Goal: Information Seeking & Learning: Check status

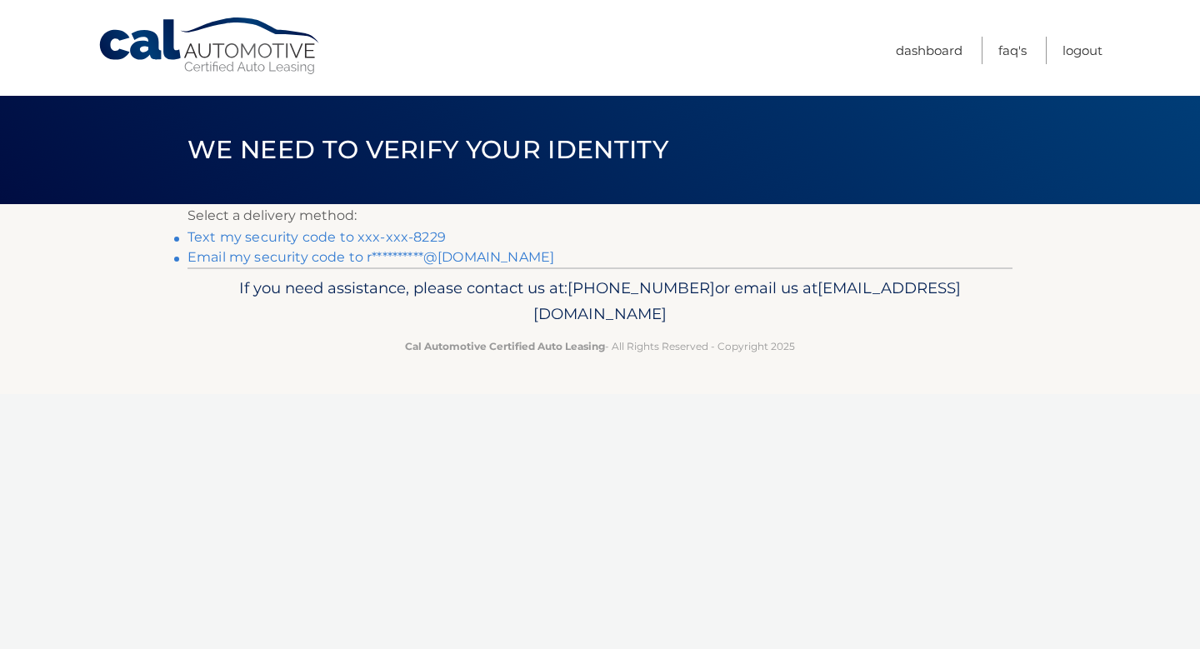
click at [399, 253] on link "**********" at bounding box center [370, 257] width 367 height 16
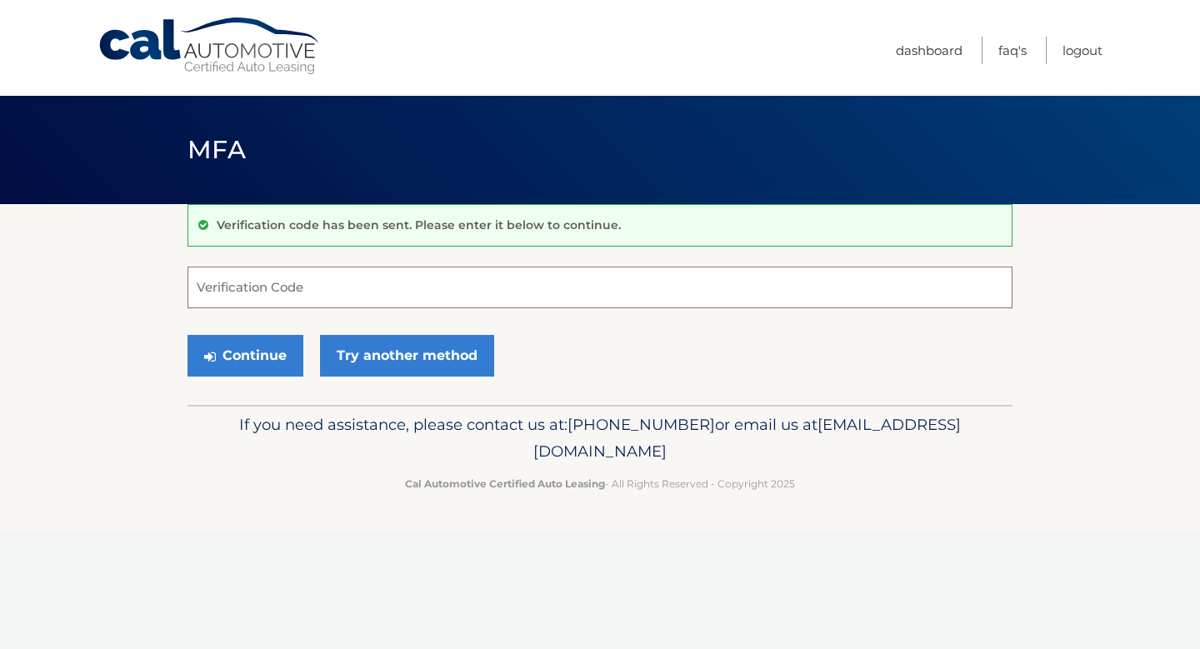
click at [385, 272] on input "Verification Code" at bounding box center [599, 288] width 825 height 42
paste input "853814"
type input "853814"
click at [261, 355] on button "Continue" at bounding box center [245, 356] width 116 height 42
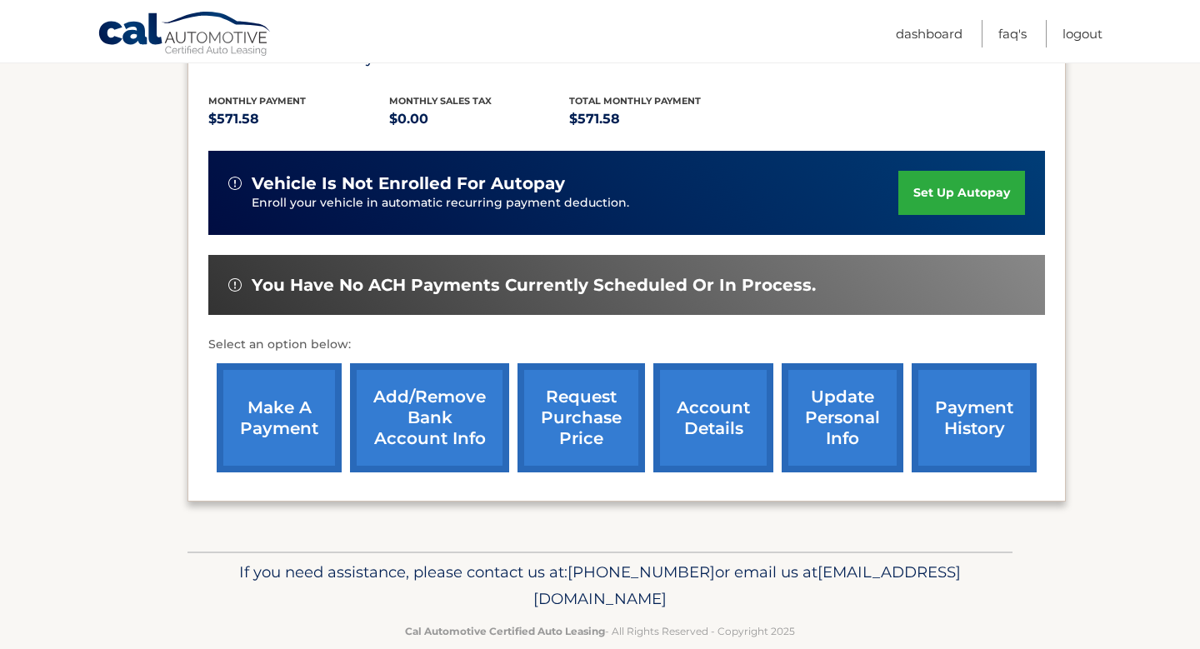
scroll to position [360, 0]
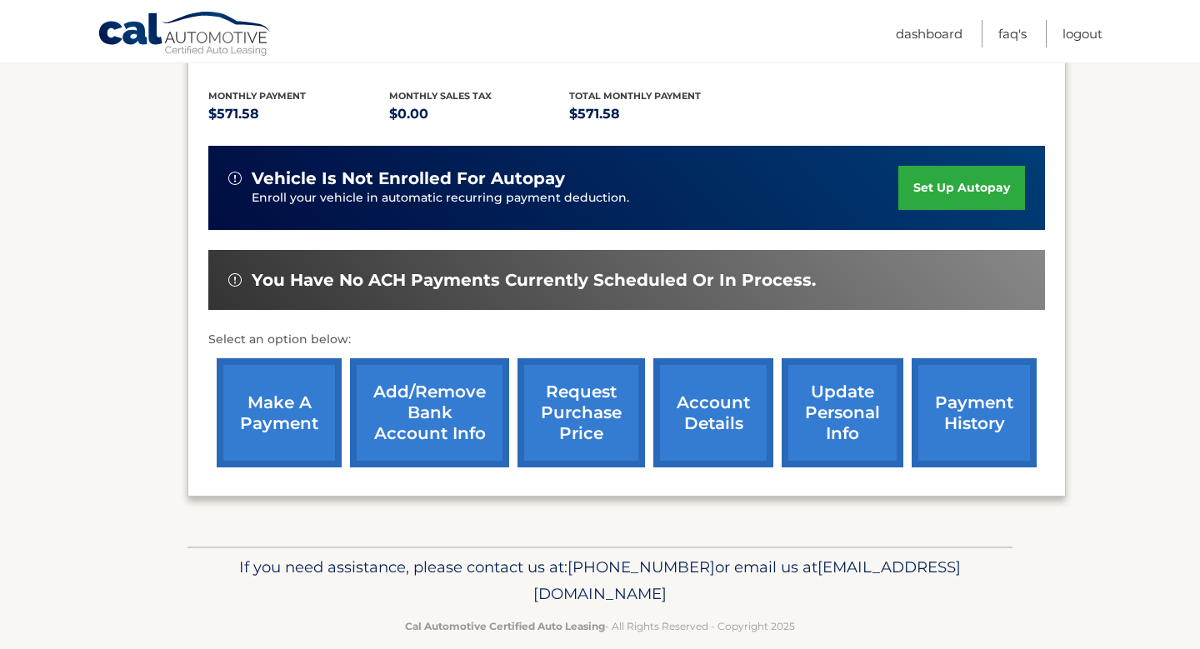
click at [700, 392] on link "account details" at bounding box center [713, 412] width 120 height 109
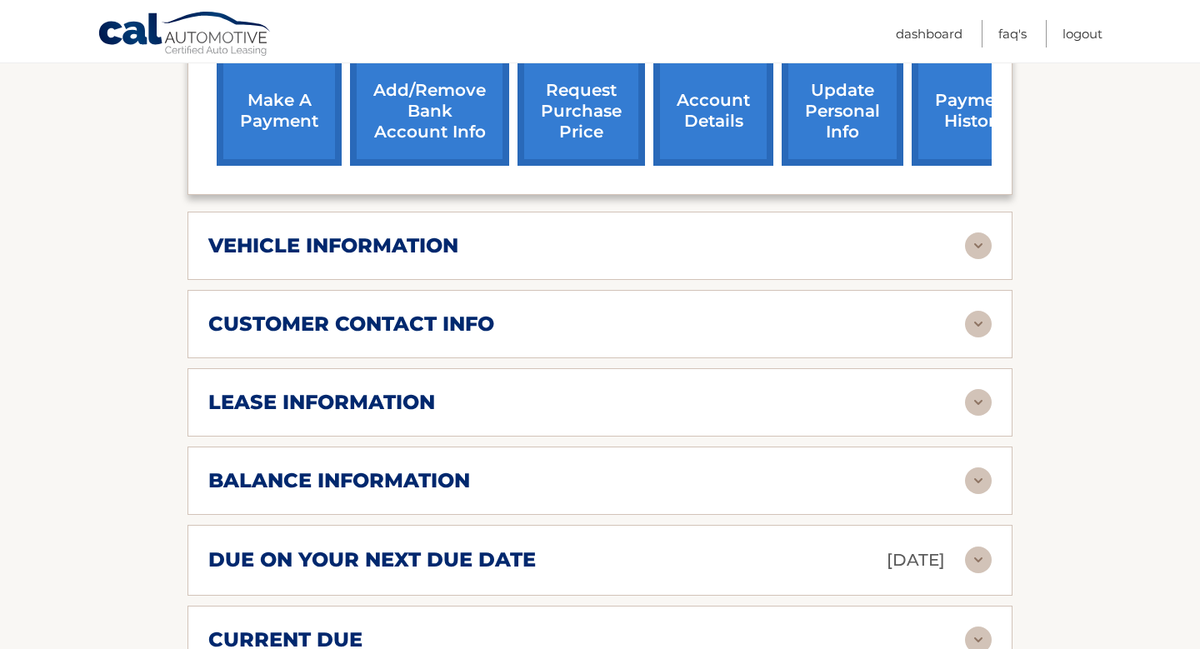
scroll to position [690, 0]
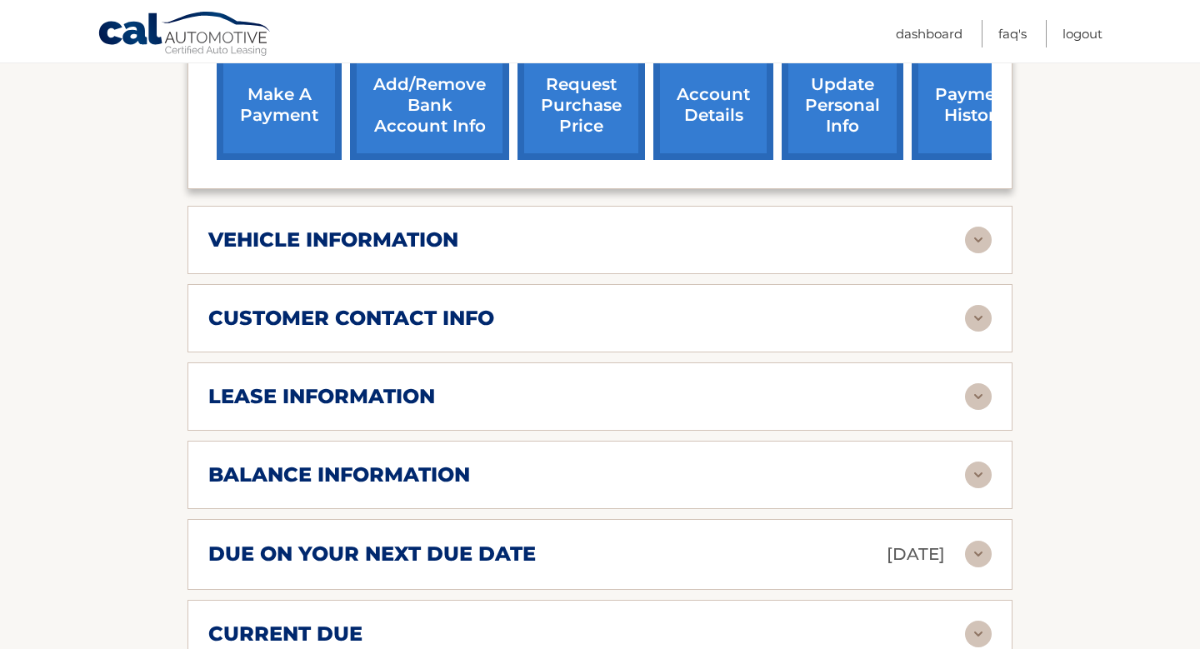
click at [720, 399] on div "lease information" at bounding box center [586, 396] width 757 height 25
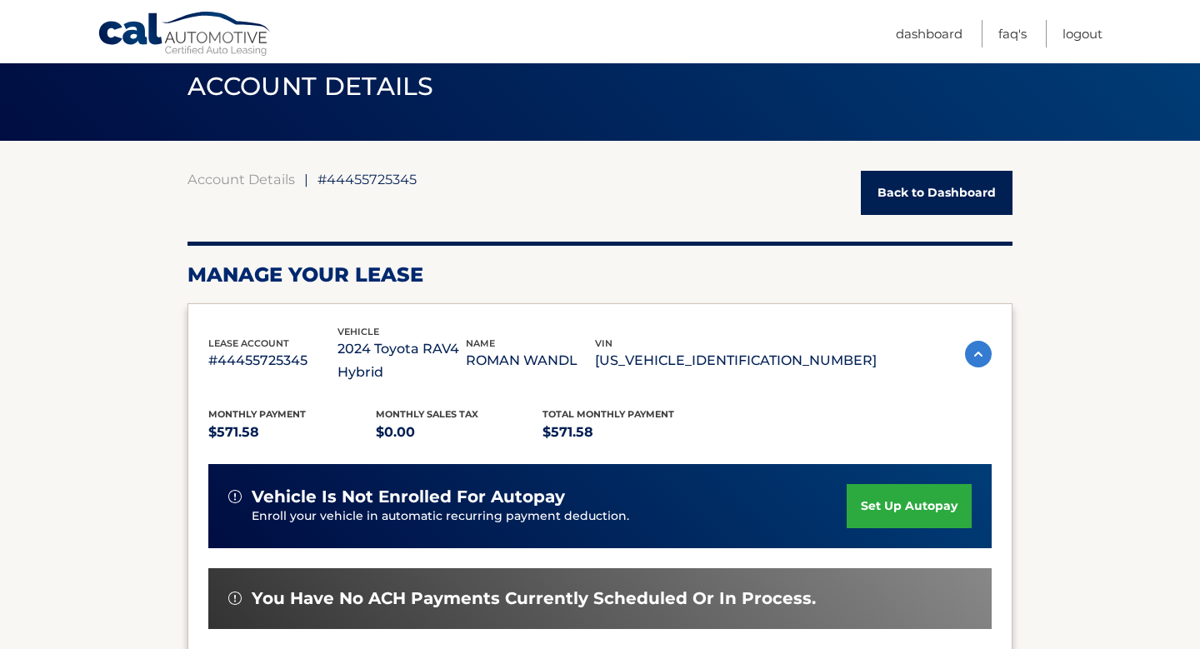
scroll to position [2, 0]
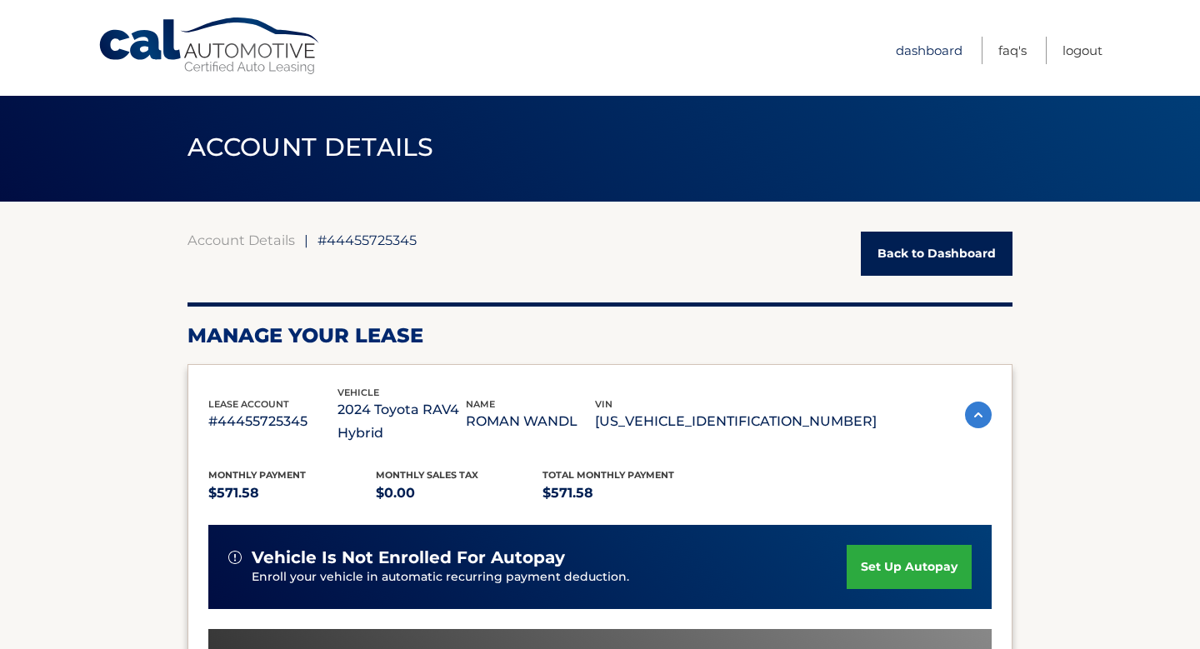
click at [935, 47] on link "Dashboard" at bounding box center [929, 50] width 67 height 27
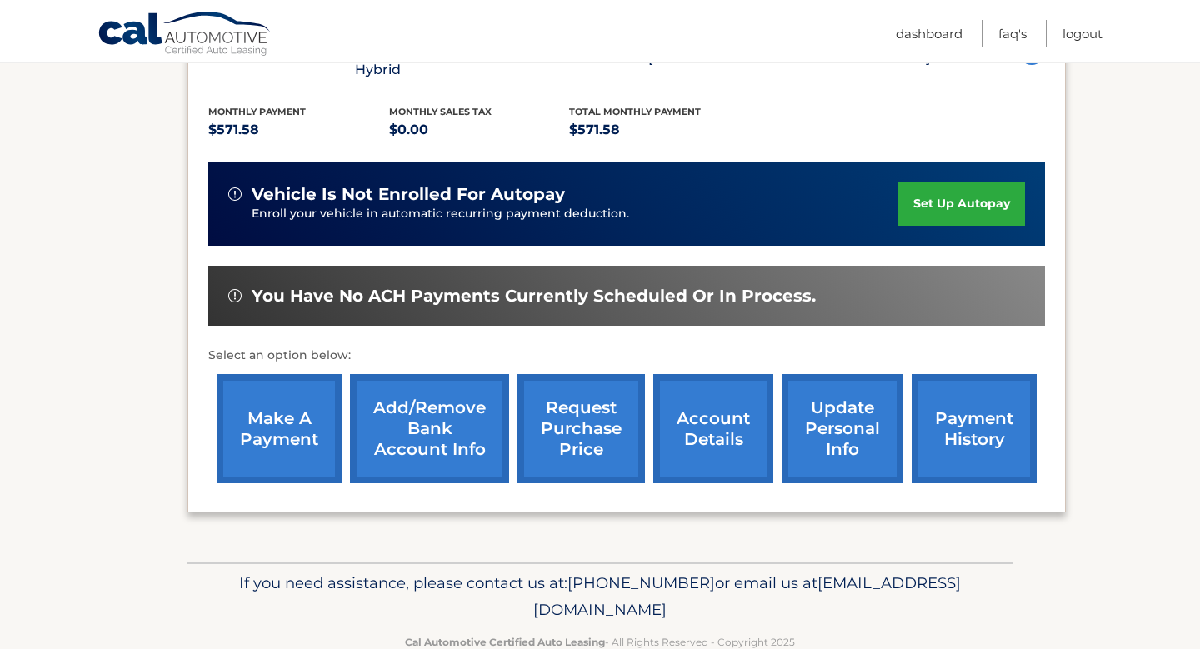
scroll to position [360, 0]
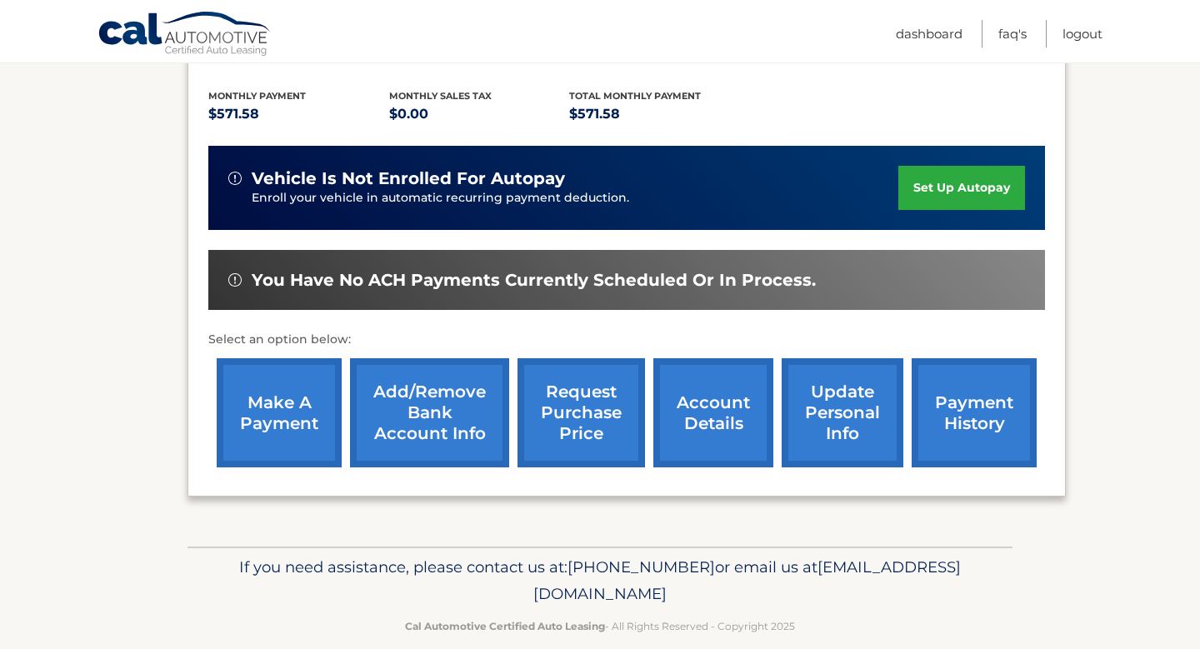
click at [691, 390] on link "account details" at bounding box center [713, 412] width 120 height 109
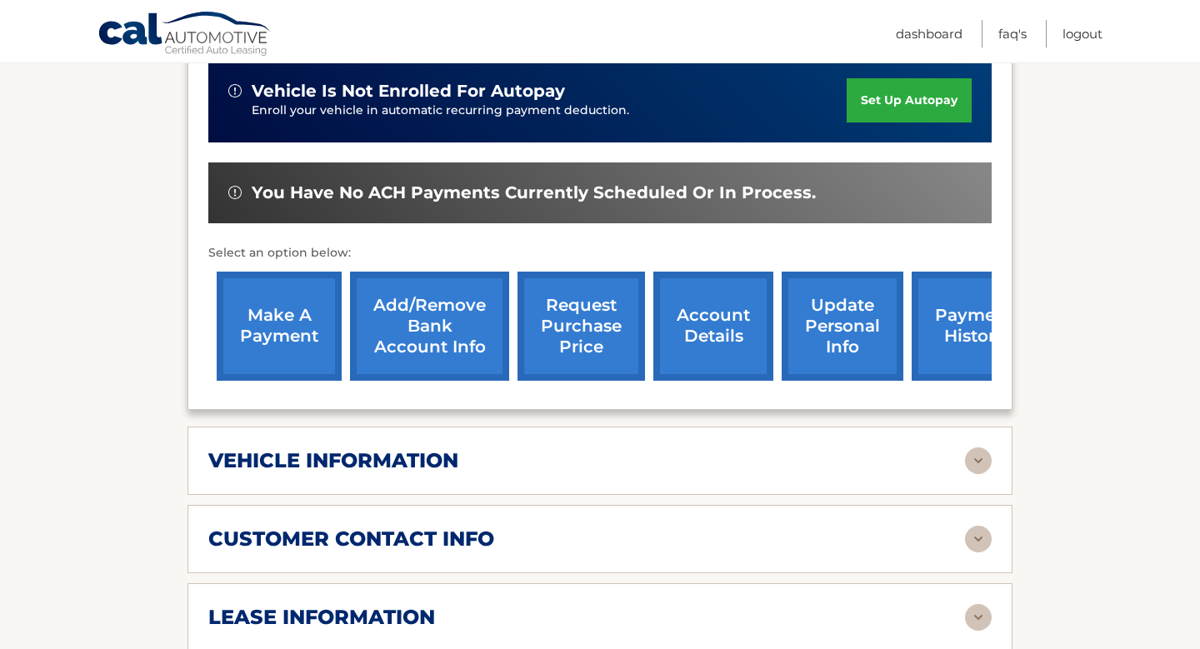
scroll to position [473, 0]
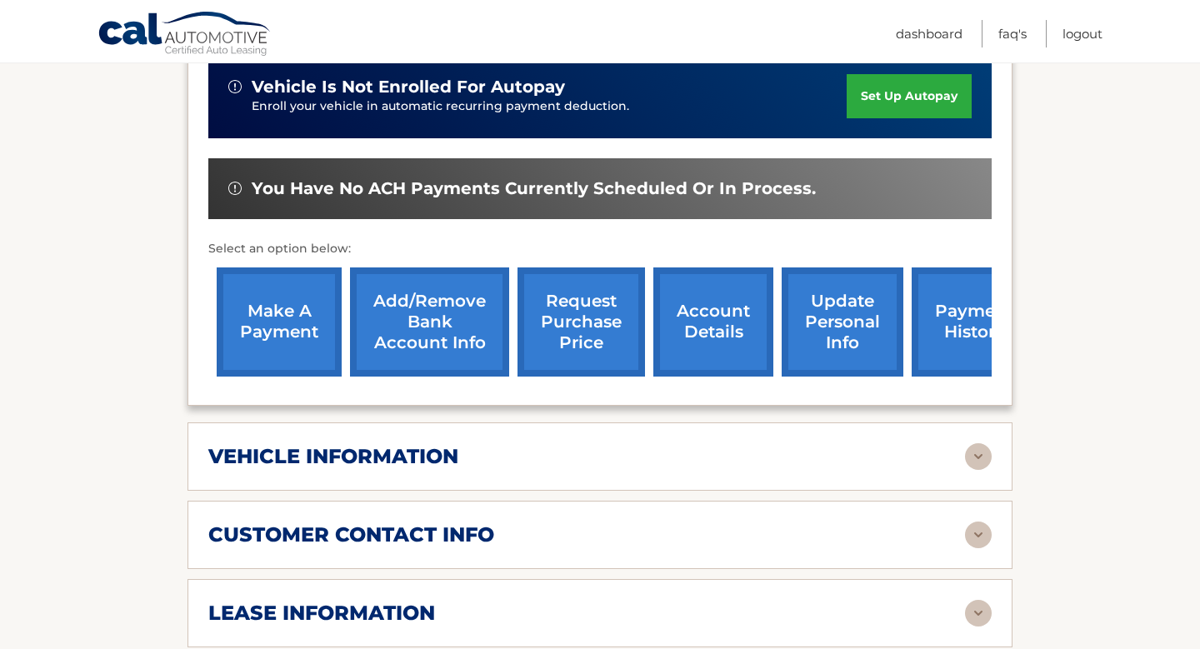
click at [891, 458] on div "vehicle information" at bounding box center [586, 456] width 757 height 25
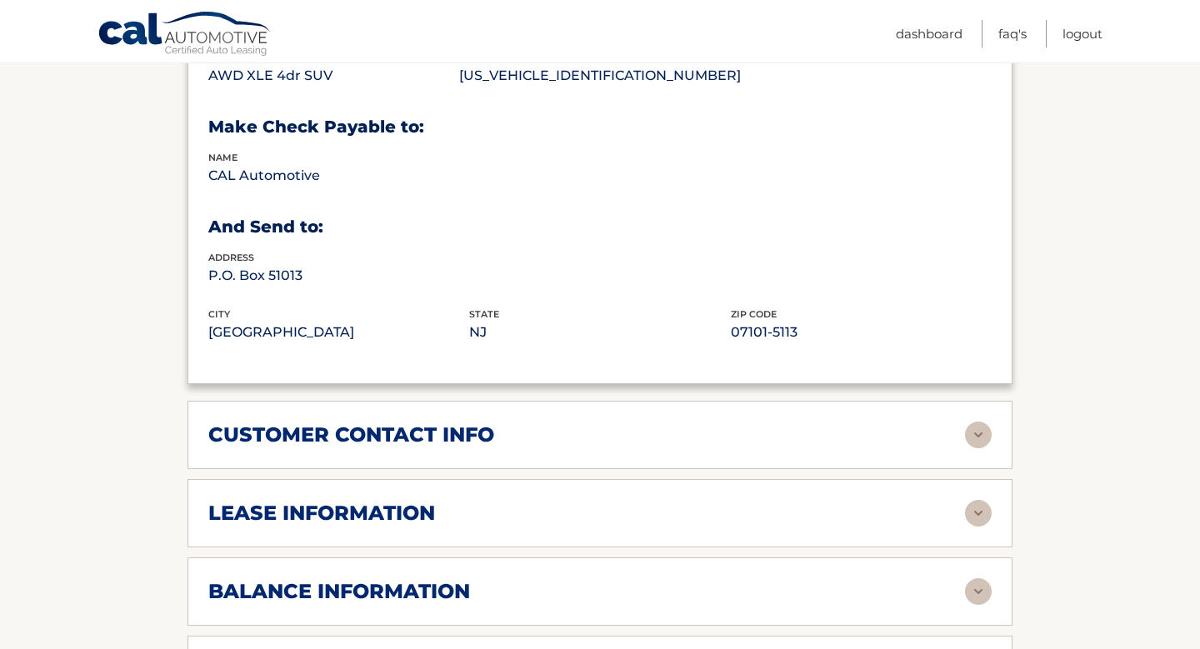
scroll to position [985, 0]
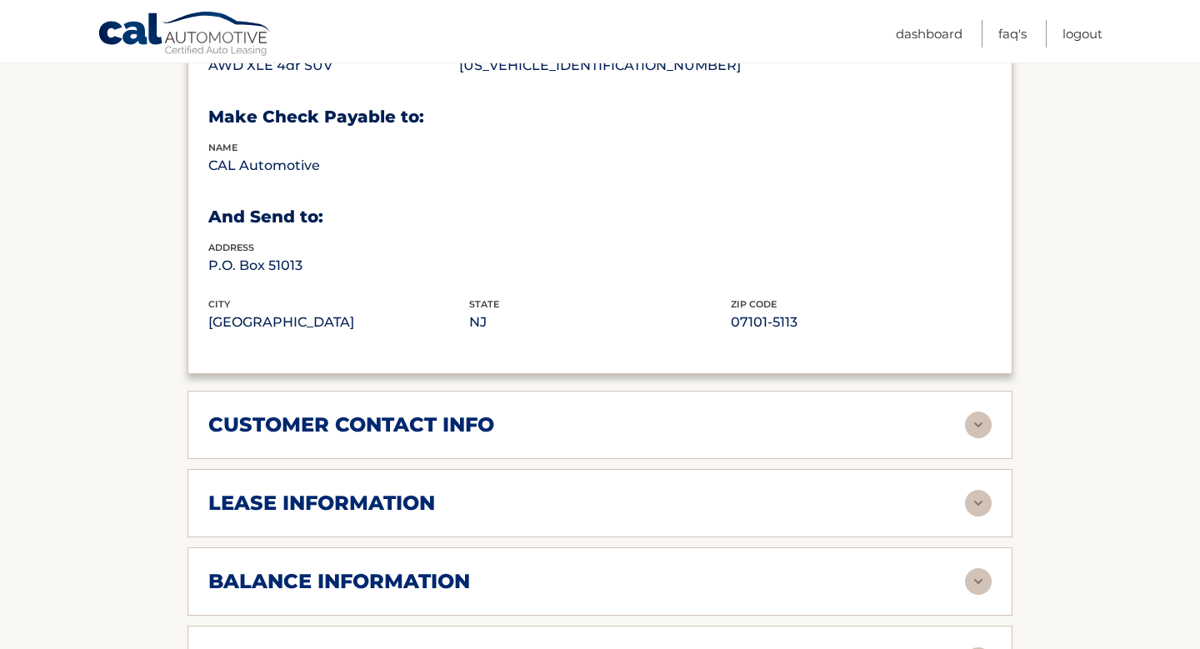
click at [886, 435] on div "customer contact info full name [PERSON_NAME] street address [STREET_ADDRESS][P…" at bounding box center [599, 425] width 825 height 68
click at [913, 420] on div "customer contact info" at bounding box center [586, 424] width 757 height 25
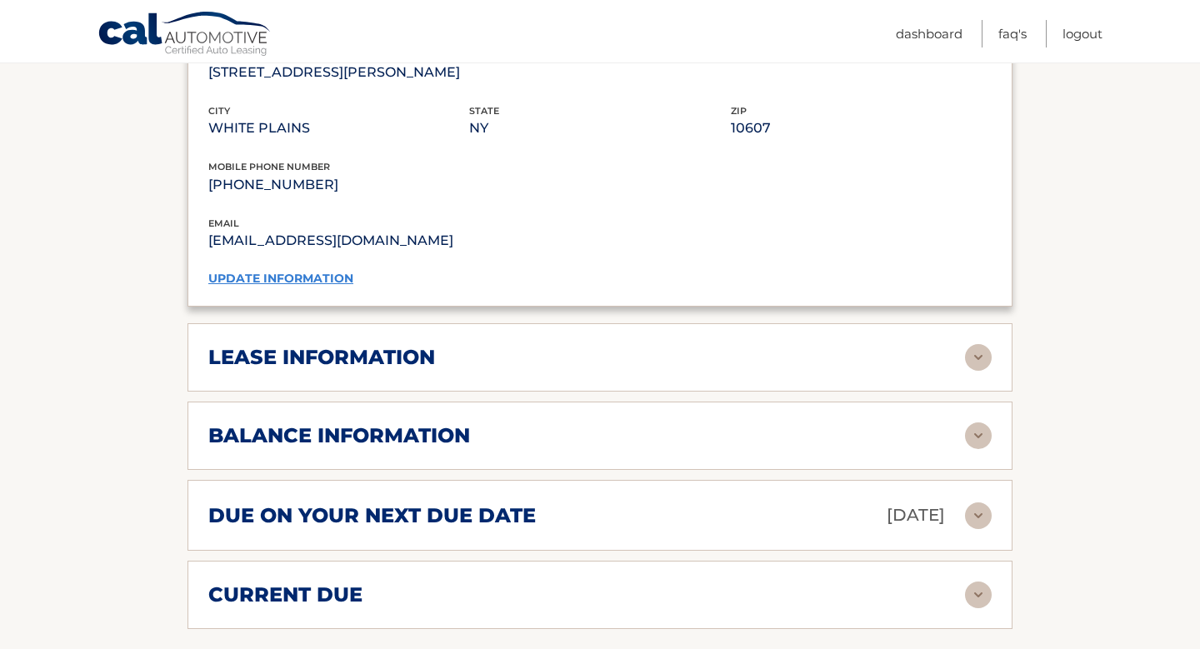
scroll to position [1511, 0]
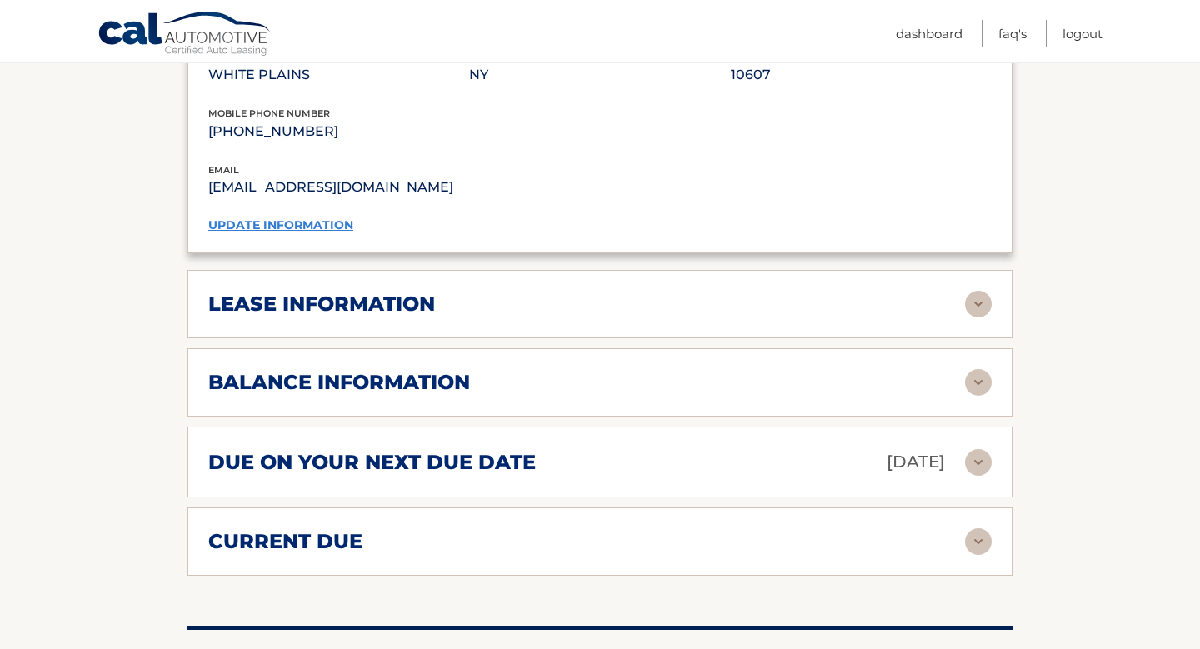
click at [876, 384] on div "balance information" at bounding box center [586, 382] width 757 height 25
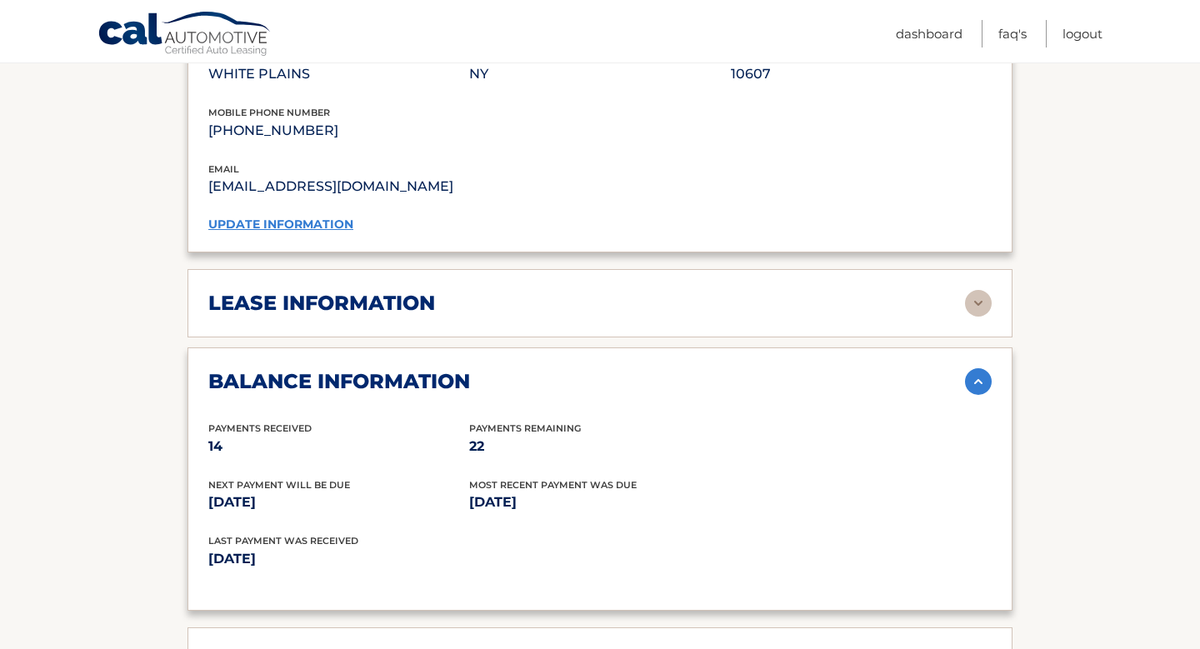
scroll to position [1511, 0]
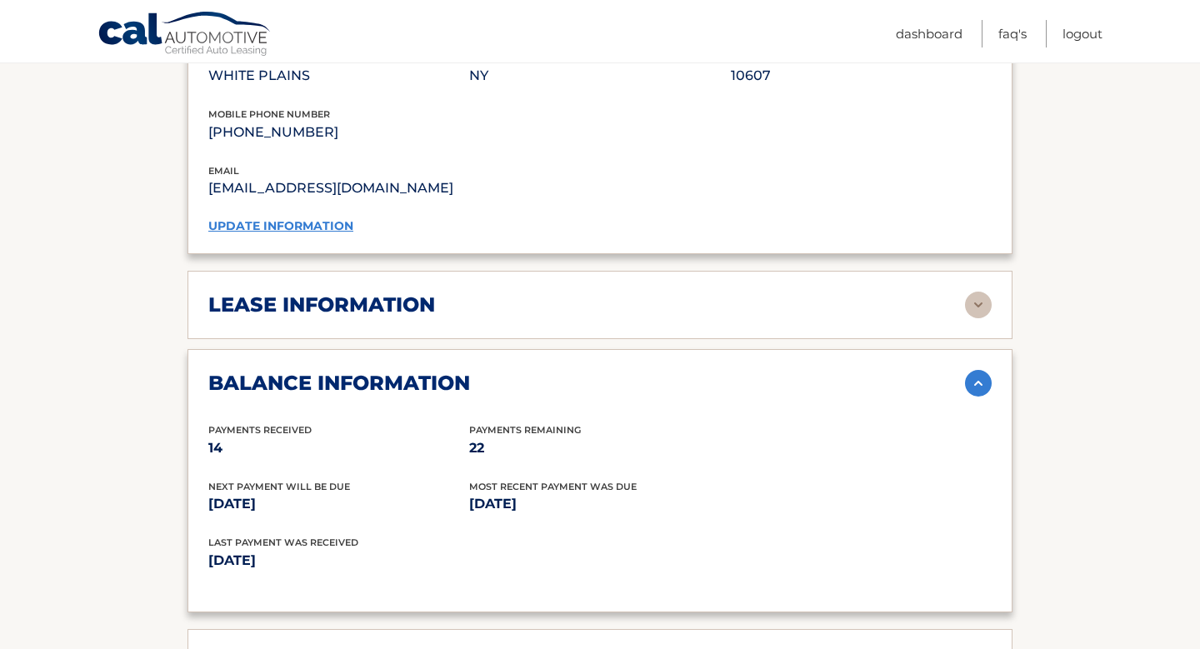
click at [850, 312] on div "lease information" at bounding box center [586, 304] width 757 height 25
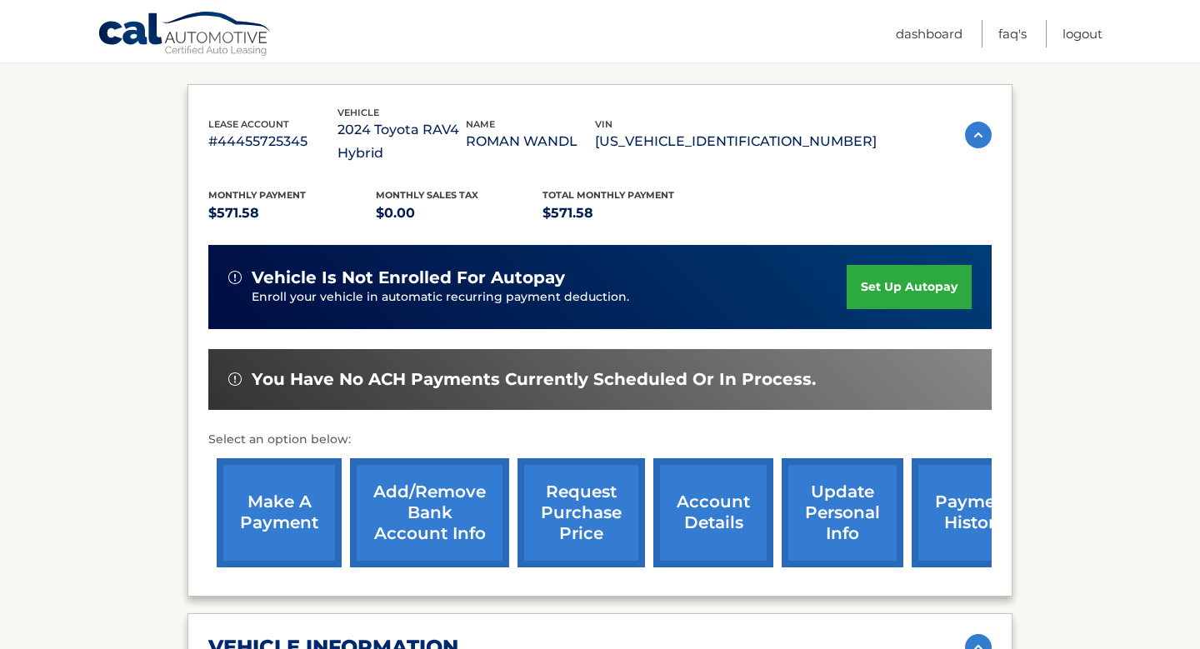
scroll to position [275, 0]
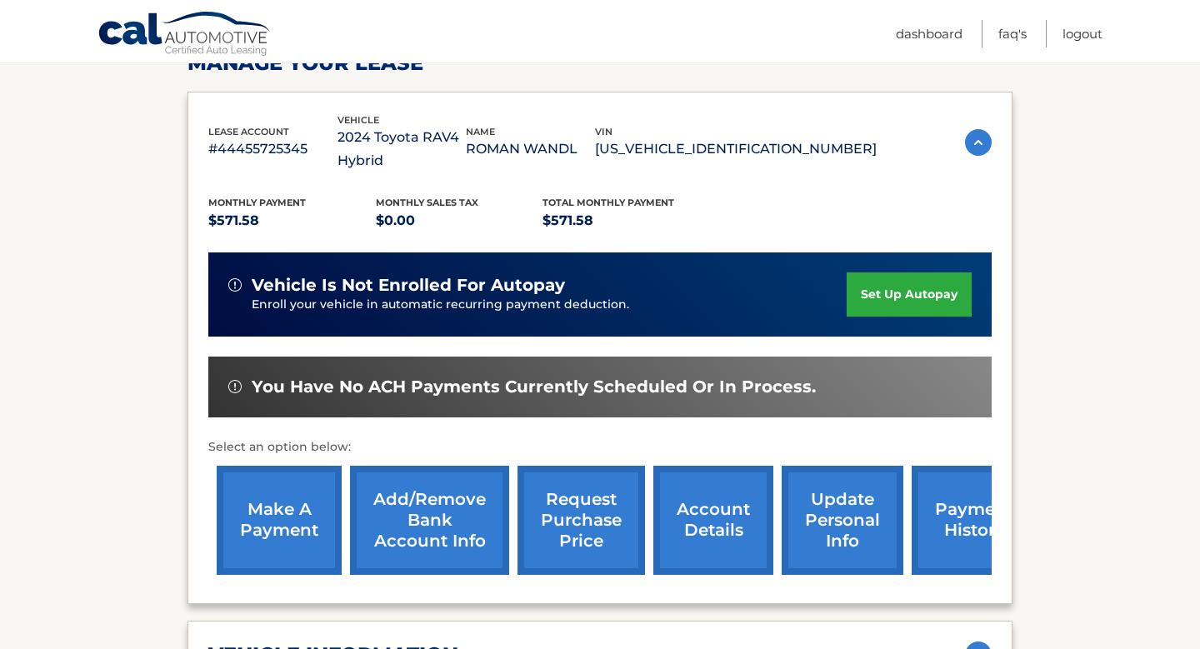
click at [585, 527] on link "request purchase price" at bounding box center [580, 520] width 127 height 109
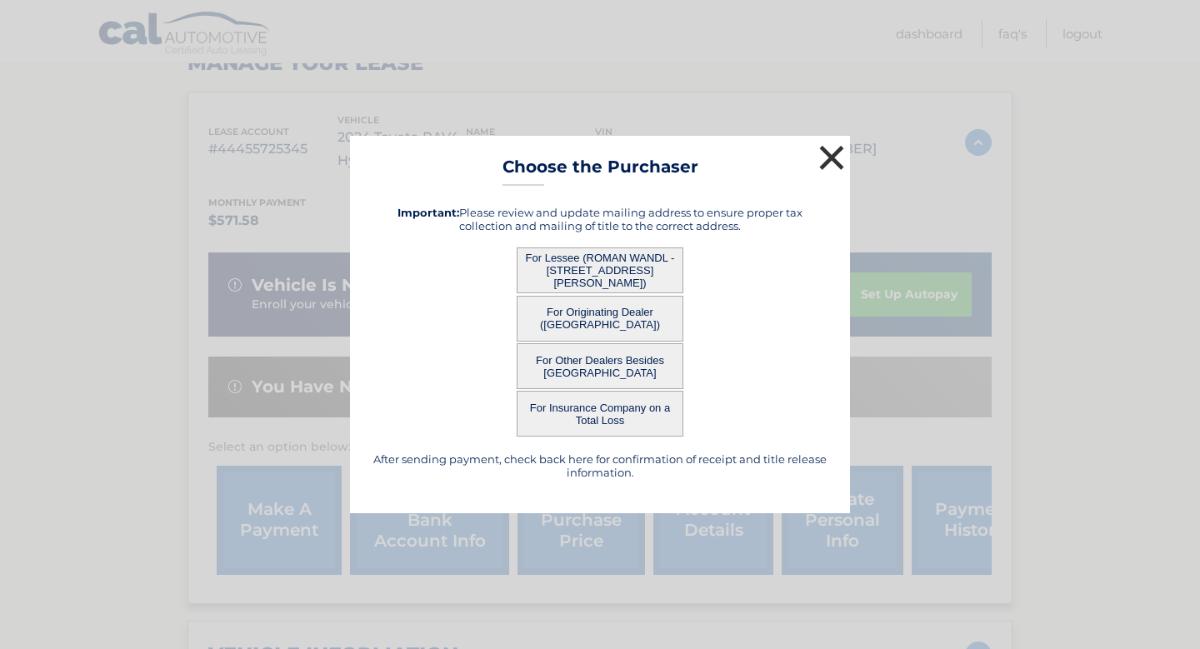
click at [831, 158] on button "×" at bounding box center [831, 157] width 33 height 33
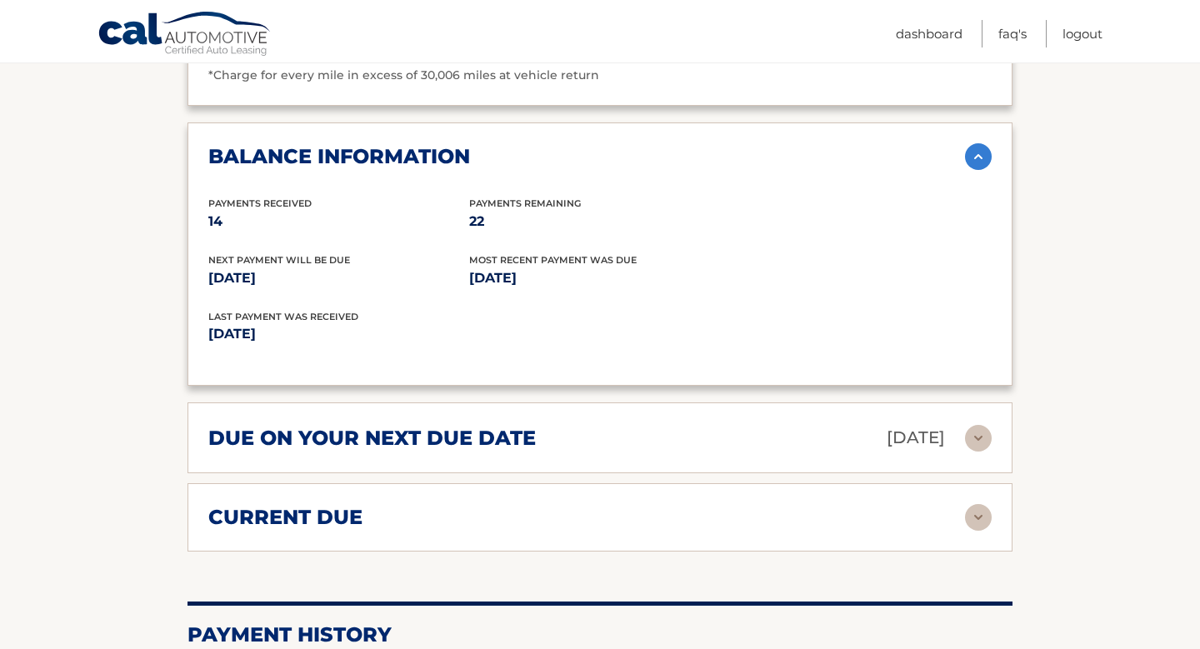
scroll to position [2428, 0]
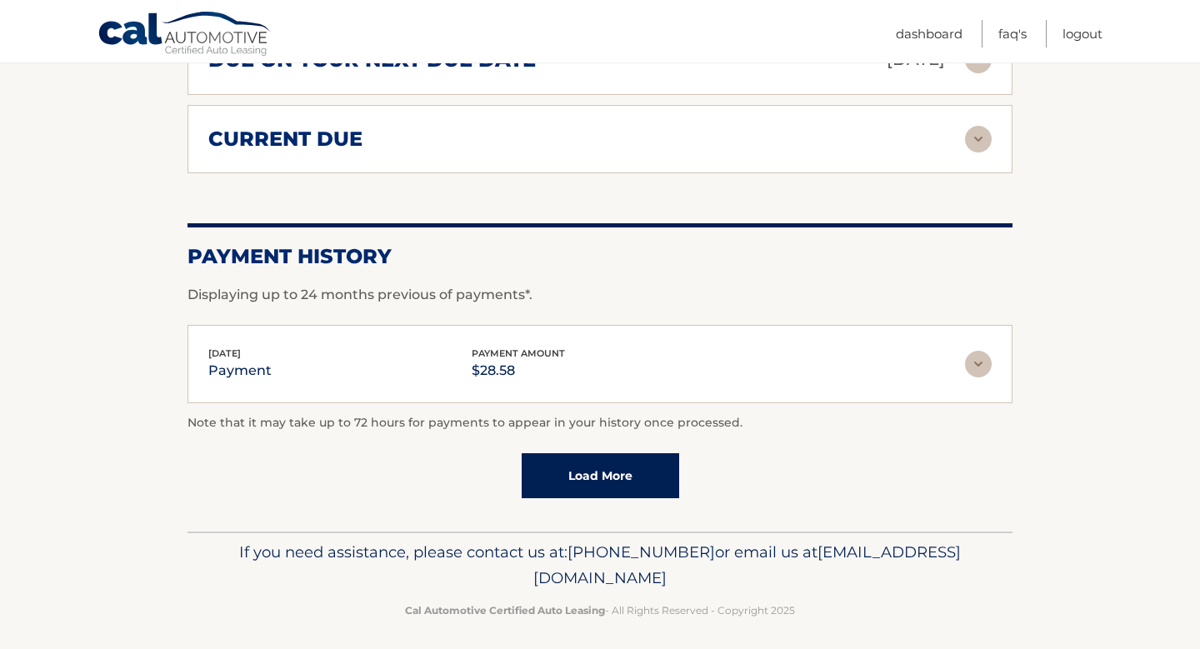
drag, startPoint x: 450, startPoint y: 568, endPoint x: 742, endPoint y: 577, distance: 292.6
click at [742, 577] on p "If you need assistance, please contact us at: [PHONE_NUMBER] or email us at [EM…" at bounding box center [599, 565] width 803 height 53
copy span "[EMAIL_ADDRESS][DOMAIN_NAME]"
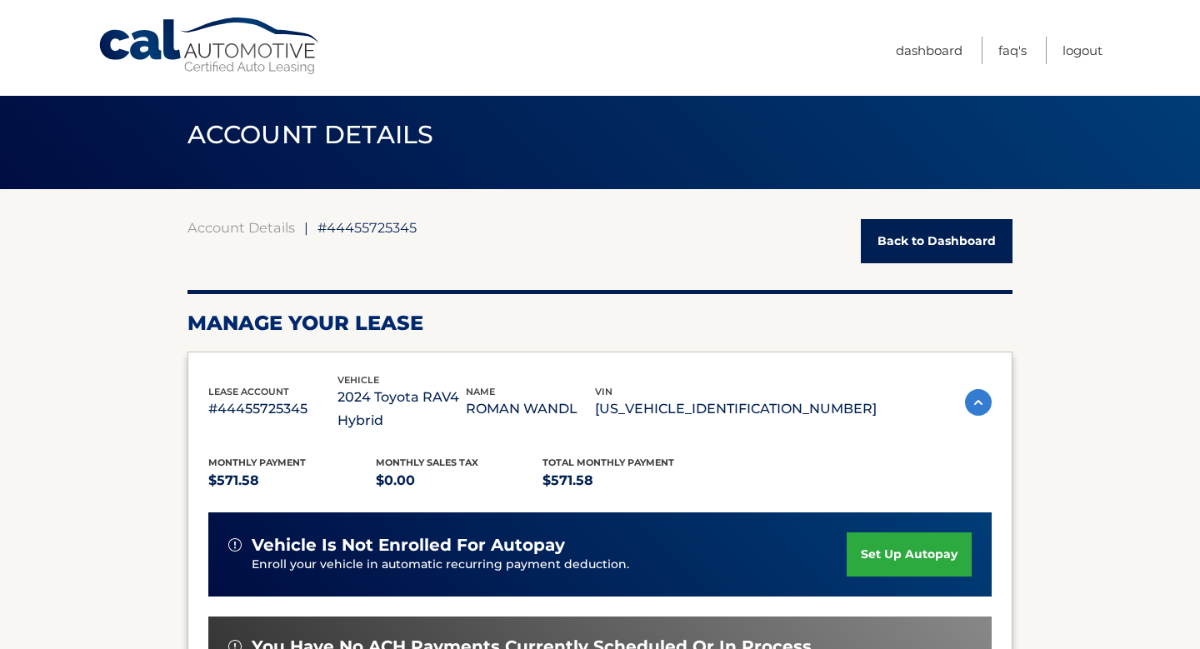
scroll to position [0, 0]
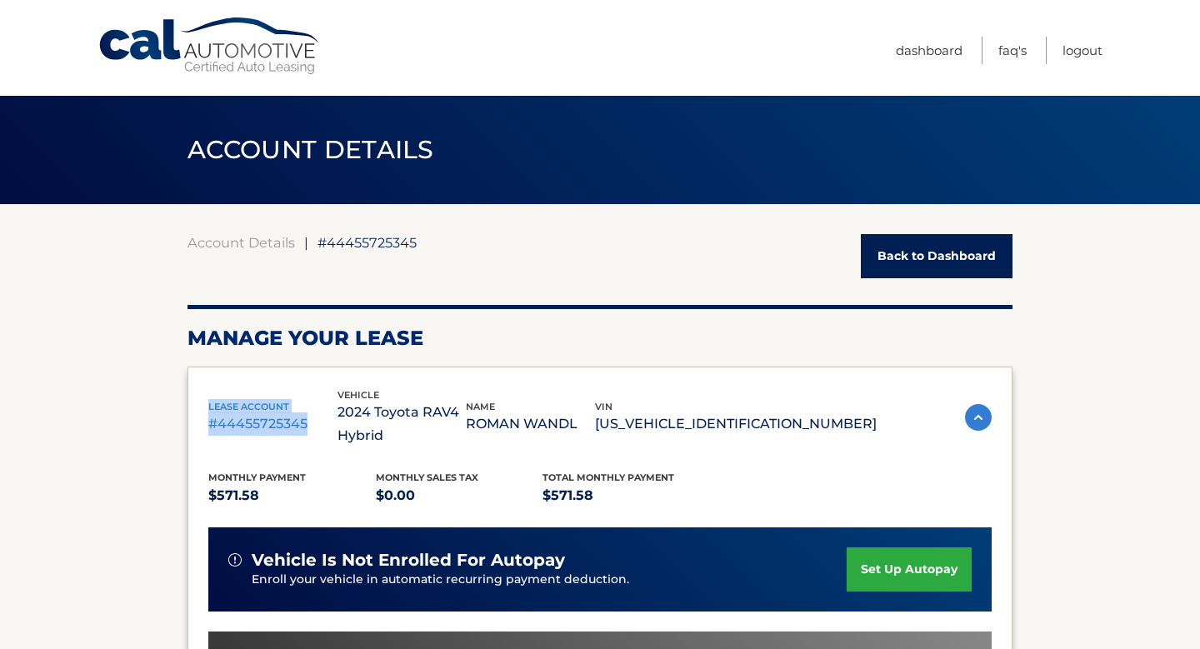
drag, startPoint x: 323, startPoint y: 427, endPoint x: 194, endPoint y: 409, distance: 130.3
click at [194, 409] on div "lease account #44455725345 vehicle 2024 Toyota RAV4 Hybrid name ROMAN WANDL vin…" at bounding box center [599, 623] width 825 height 512
copy div "lease account #44455725345"
